Goal: Feedback & Contribution: Leave review/rating

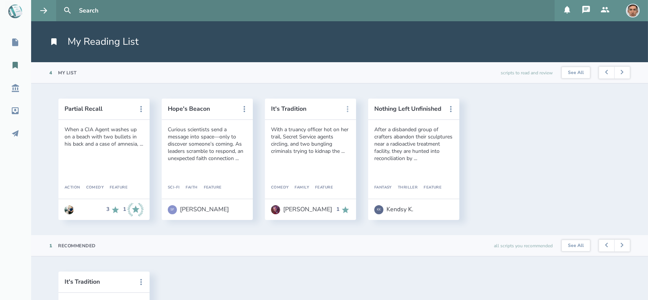
click at [346, 112] on icon at bounding box center [347, 109] width 9 height 9
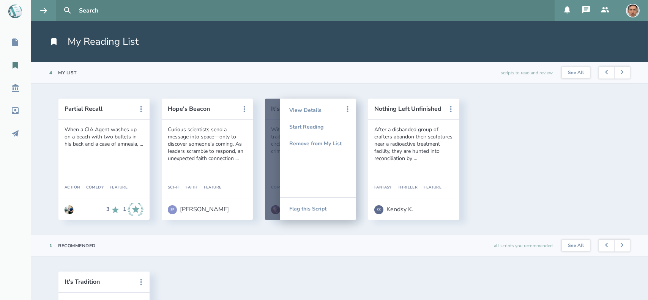
click at [265, 86] on div "Partial Recall When a CIA Agent washes up on a beach with two bullets in his ba…" at bounding box center [339, 160] width 617 height 152
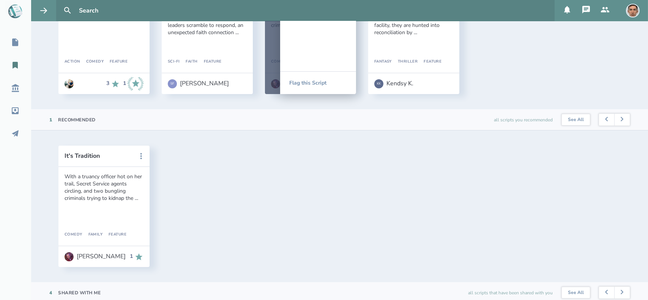
scroll to position [131, 0]
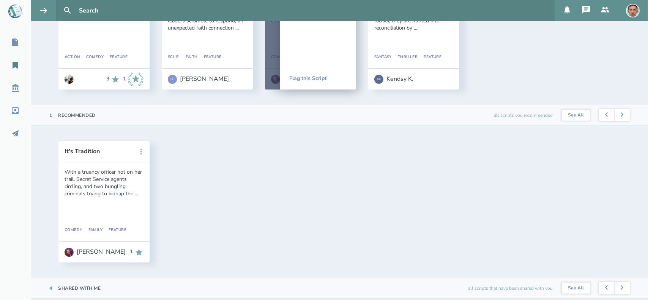
click at [140, 155] on icon at bounding box center [141, 151] width 9 height 9
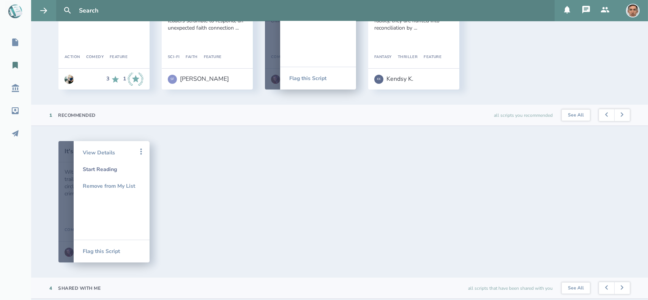
click at [118, 167] on link "Start Reading" at bounding box center [112, 169] width 58 height 17
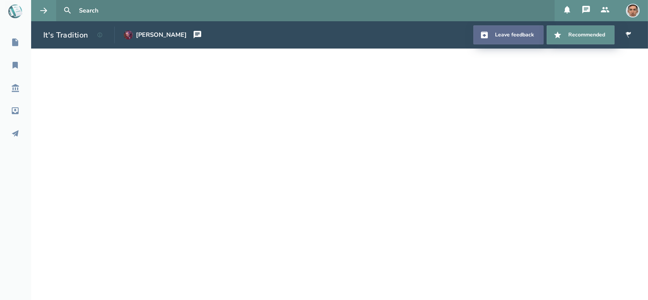
click at [513, 36] on link "Leave feedback" at bounding box center [508, 34] width 70 height 19
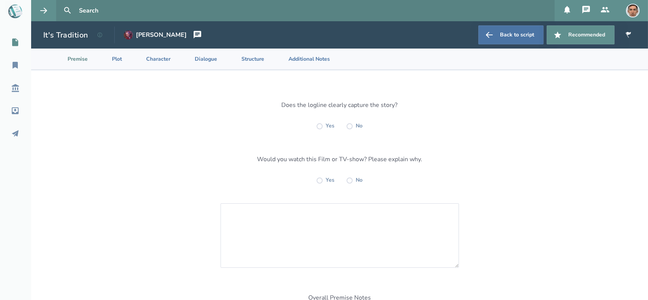
click at [17, 41] on icon at bounding box center [15, 42] width 9 height 9
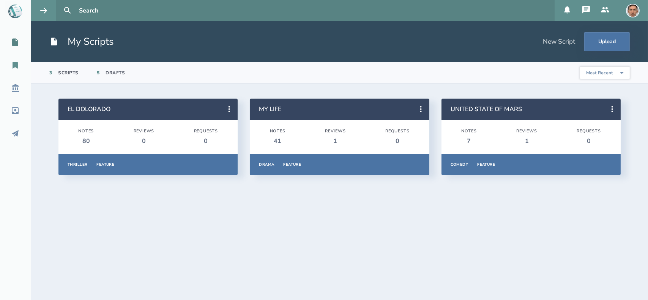
click at [15, 63] on icon at bounding box center [15, 65] width 5 height 7
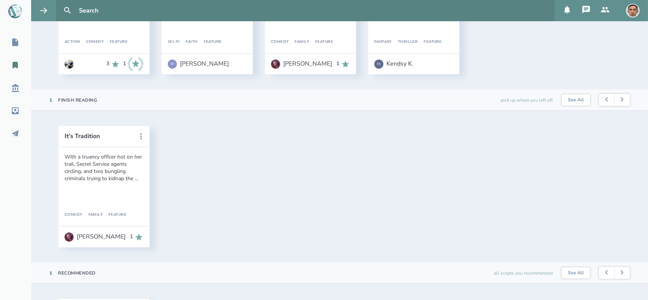
scroll to position [147, 0]
click at [143, 134] on icon at bounding box center [141, 135] width 9 height 9
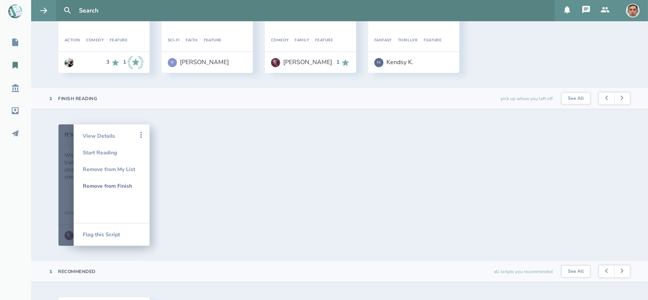
click at [120, 188] on div "Remove from Finish" at bounding box center [112, 186] width 58 height 17
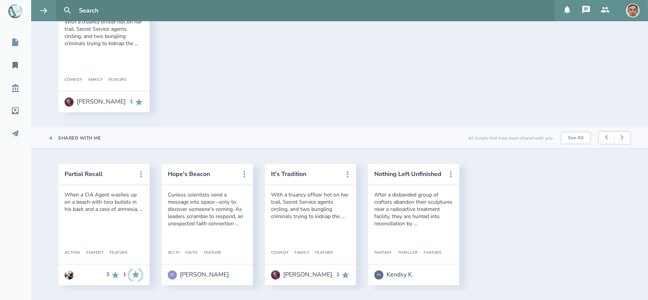
scroll to position [0, 0]
